Goal: Information Seeking & Learning: Understand process/instructions

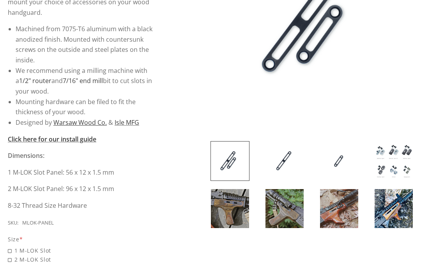
scroll to position [193, 0]
click at [229, 210] on img at bounding box center [230, 208] width 38 height 39
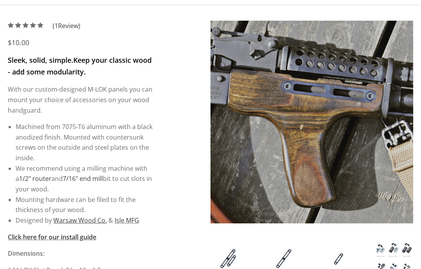
scroll to position [94, 0]
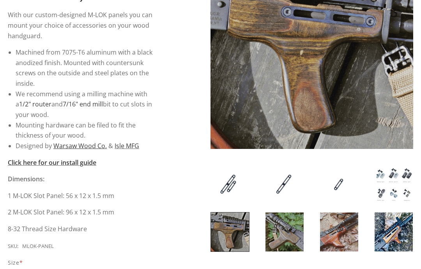
click at [283, 231] on img at bounding box center [284, 232] width 38 height 39
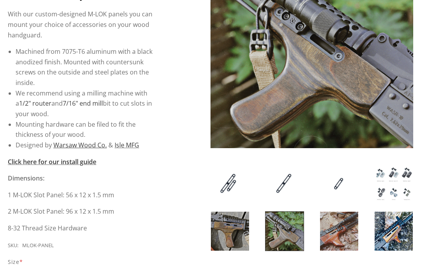
scroll to position [171, 0]
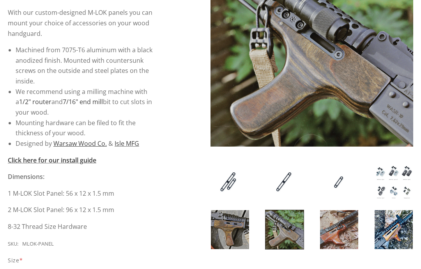
click at [396, 233] on img at bounding box center [394, 229] width 38 height 39
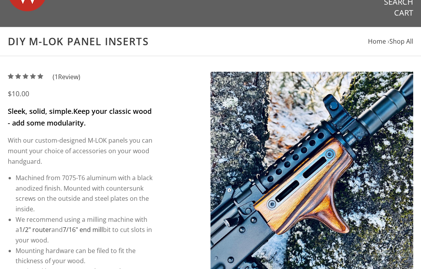
scroll to position [0, 0]
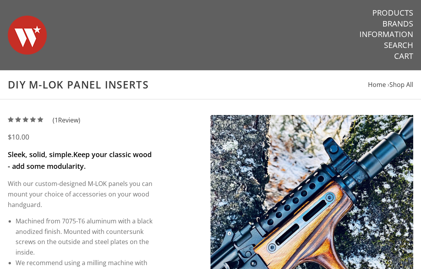
click at [404, 36] on link "Information" at bounding box center [386, 34] width 54 height 10
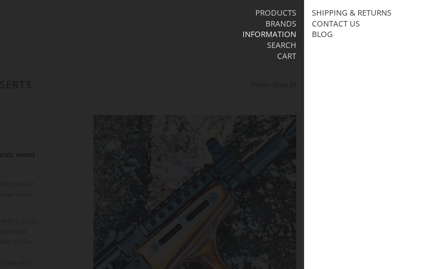
click at [374, 12] on link "Shipping & Returns" at bounding box center [352, 13] width 80 height 10
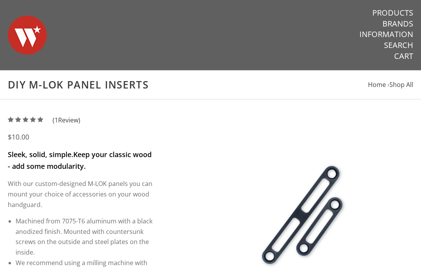
click at [405, 8] on link "Products" at bounding box center [392, 13] width 41 height 10
